Goal: Find specific page/section: Find specific page/section

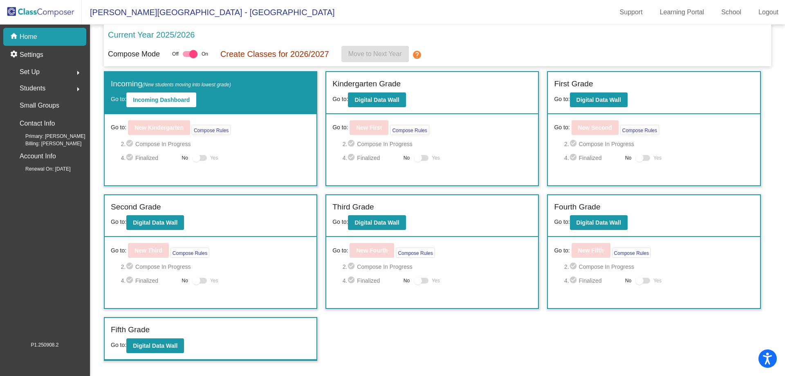
click at [45, 71] on div "Set Up arrow_right" at bounding box center [47, 72] width 78 height 16
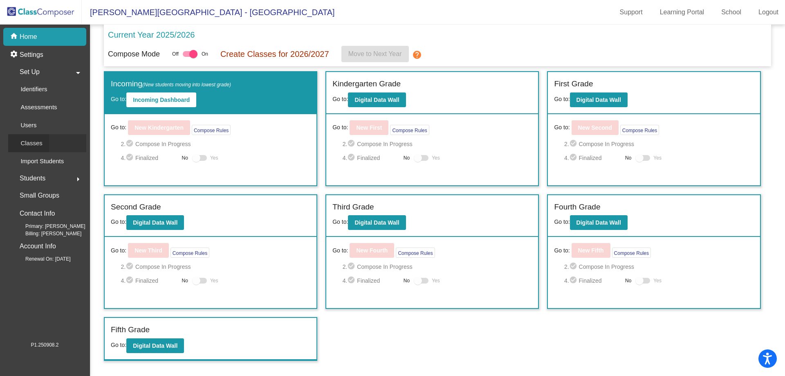
click at [28, 145] on p "Classes" at bounding box center [31, 143] width 22 height 10
